Goal: Information Seeking & Learning: Learn about a topic

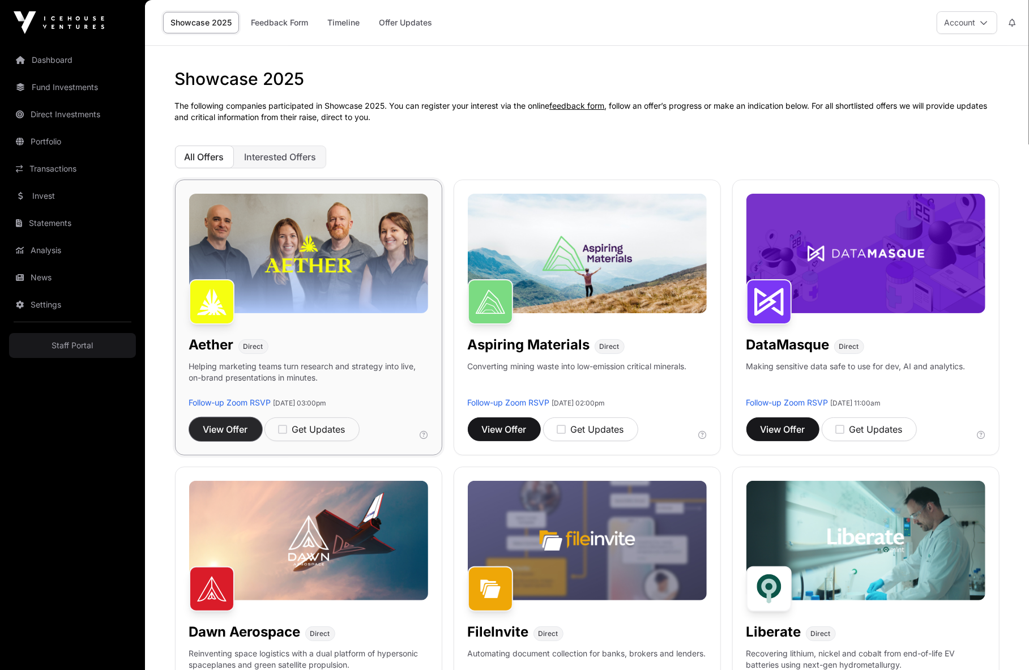
click at [231, 432] on span "View Offer" at bounding box center [225, 430] width 45 height 14
click at [522, 425] on span "View Offer" at bounding box center [504, 430] width 45 height 14
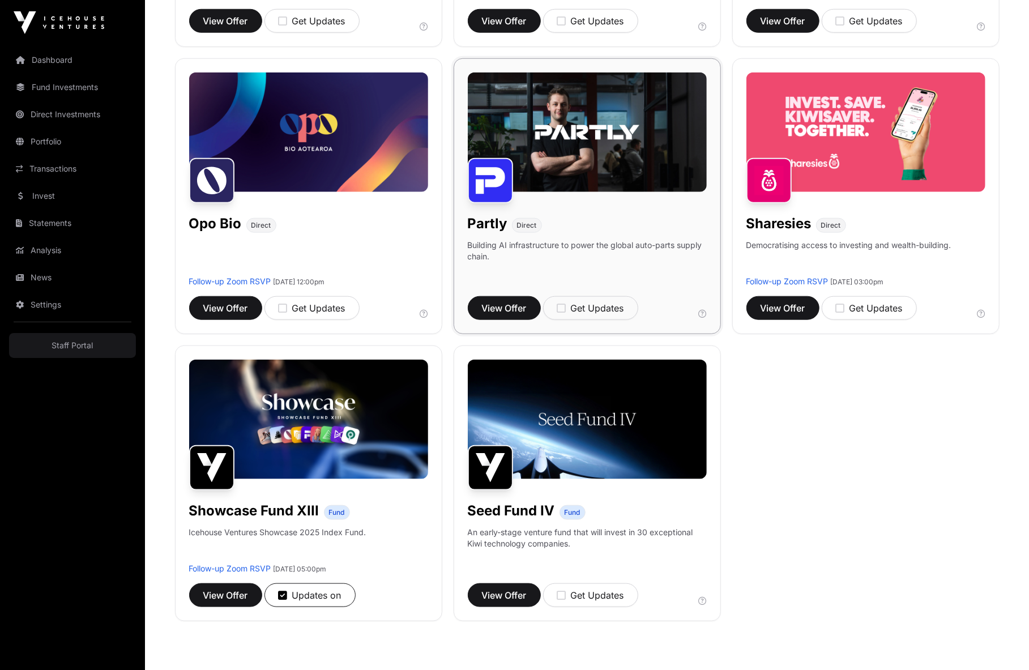
scroll to position [755, 0]
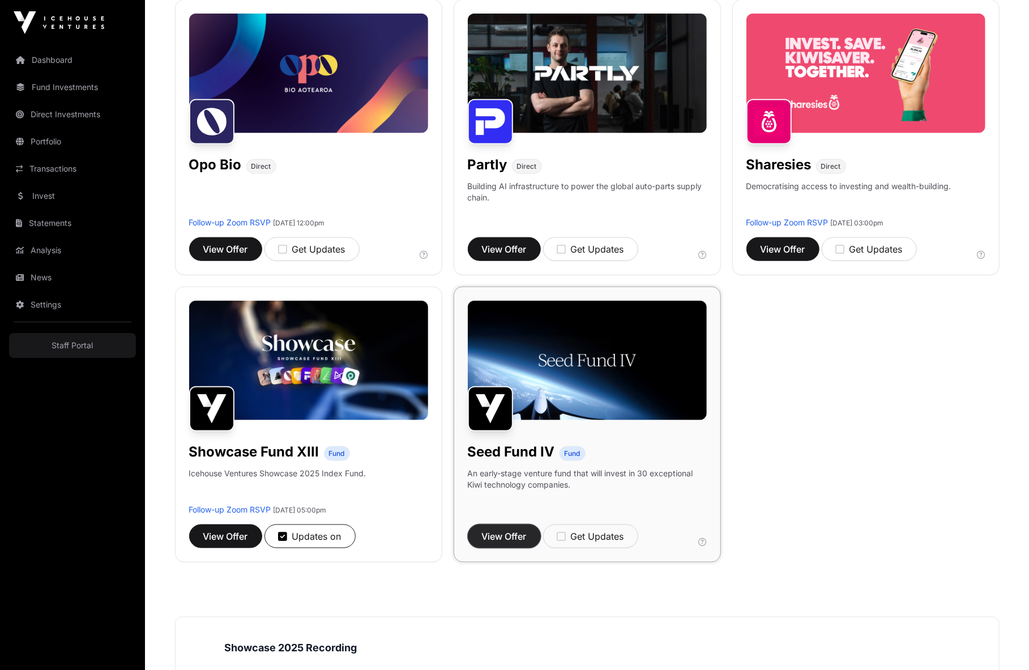
click at [499, 538] on span "View Offer" at bounding box center [504, 537] width 45 height 14
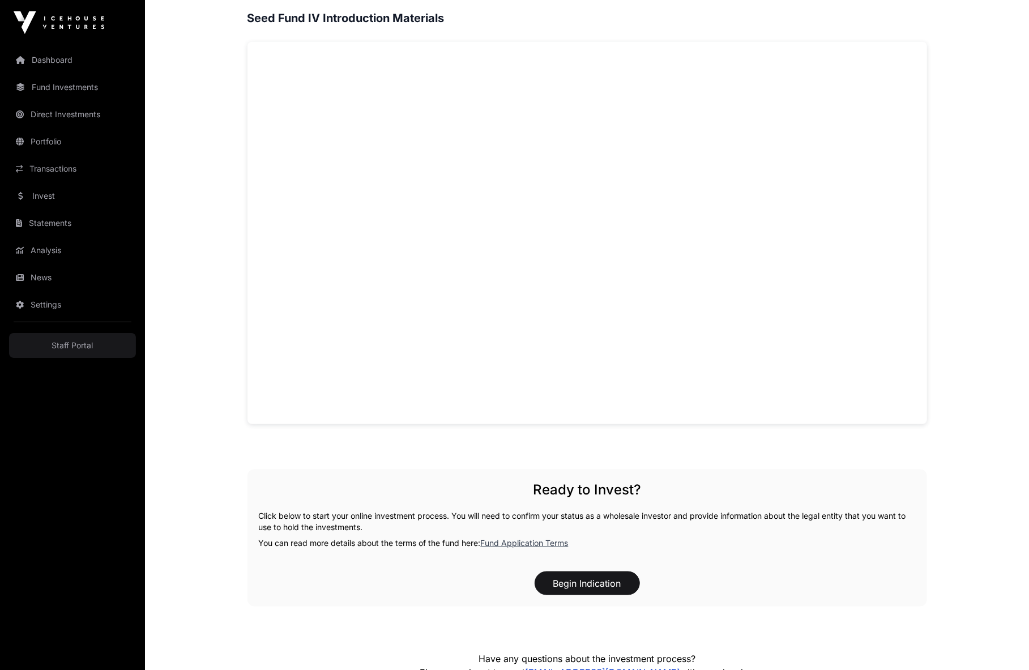
scroll to position [786, 0]
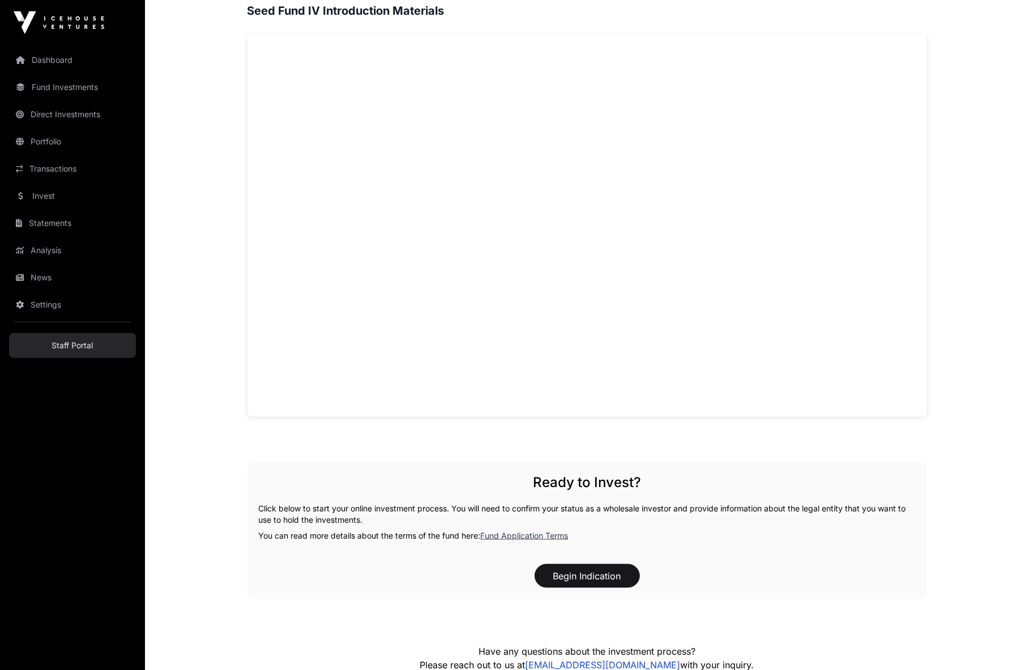
click at [73, 354] on link "Staff Portal" at bounding box center [72, 345] width 127 height 25
